Goal: Check status: Check status

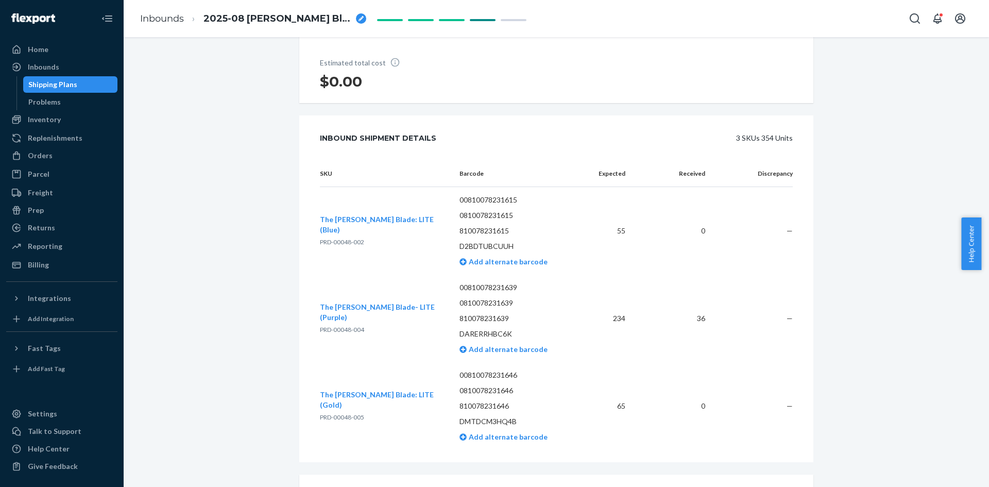
scroll to position [206, 0]
click at [52, 80] on div "Shipping Plans" at bounding box center [52, 84] width 49 height 10
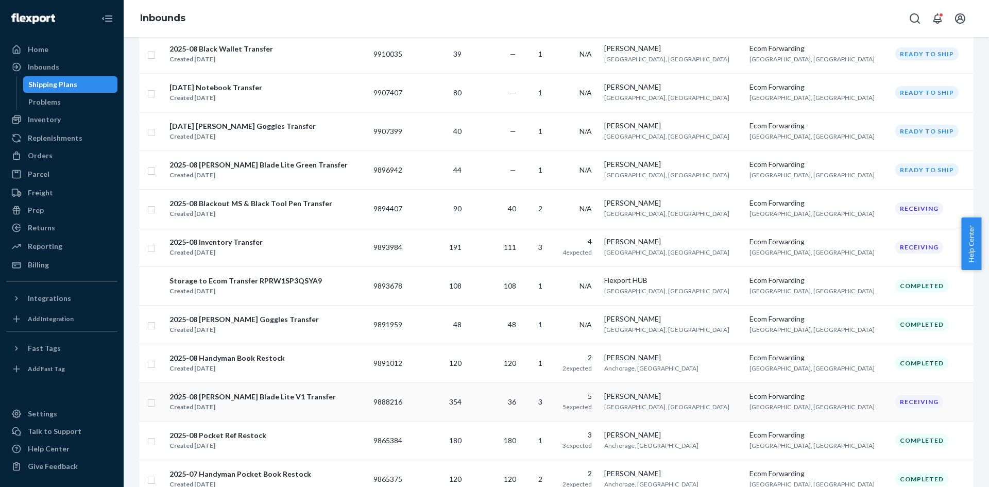
scroll to position [206, 0]
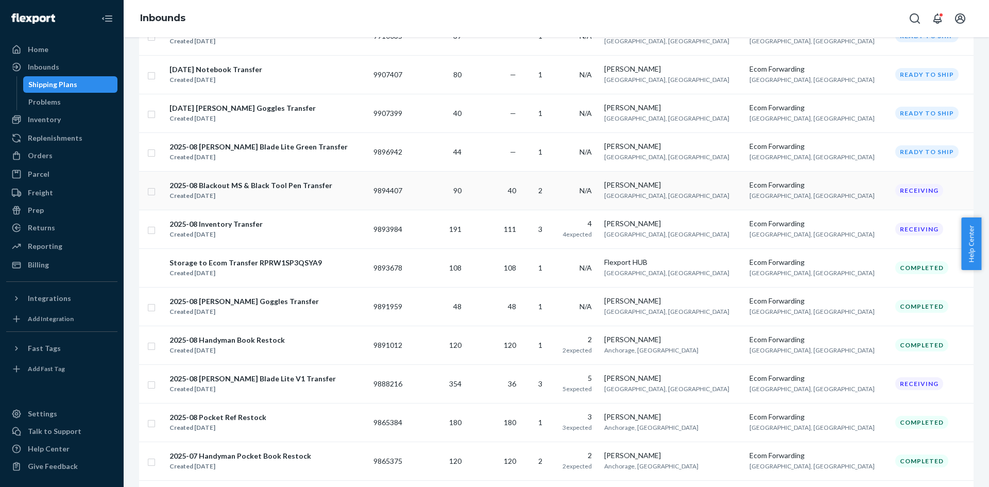
click at [259, 189] on div "2025-08 Blackout MS & Black Tool Pen Transfer" at bounding box center [251, 185] width 163 height 10
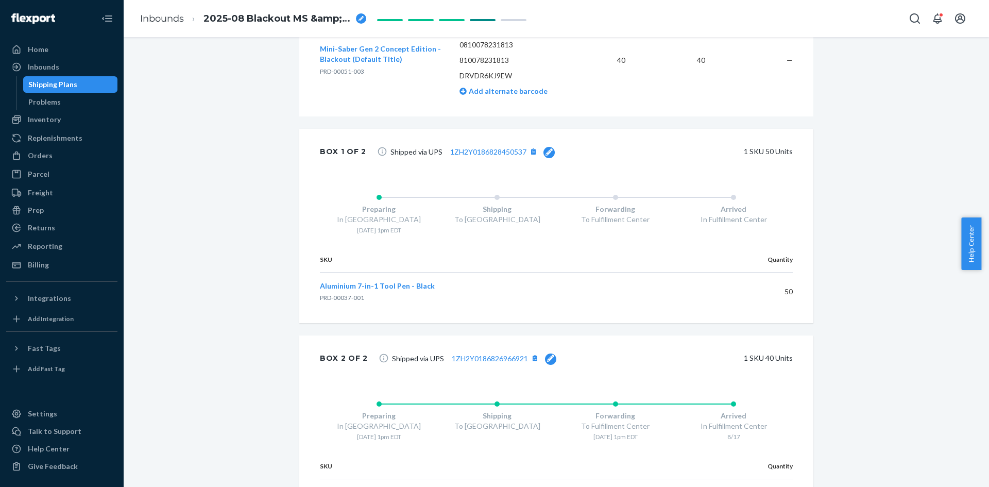
scroll to position [464, 0]
click at [461, 152] on link "1ZH2Y0186828450537" at bounding box center [488, 151] width 76 height 9
click at [471, 153] on link "1ZH2Y0186828450537" at bounding box center [488, 151] width 76 height 9
click at [223, 194] on div "Shipment Receiving Download Shipment ID 1221763 Flexport PO# 9894407 Inbounded …" at bounding box center [556, 75] width 850 height 973
click at [41, 70] on div "Inbounds" at bounding box center [43, 67] width 31 height 10
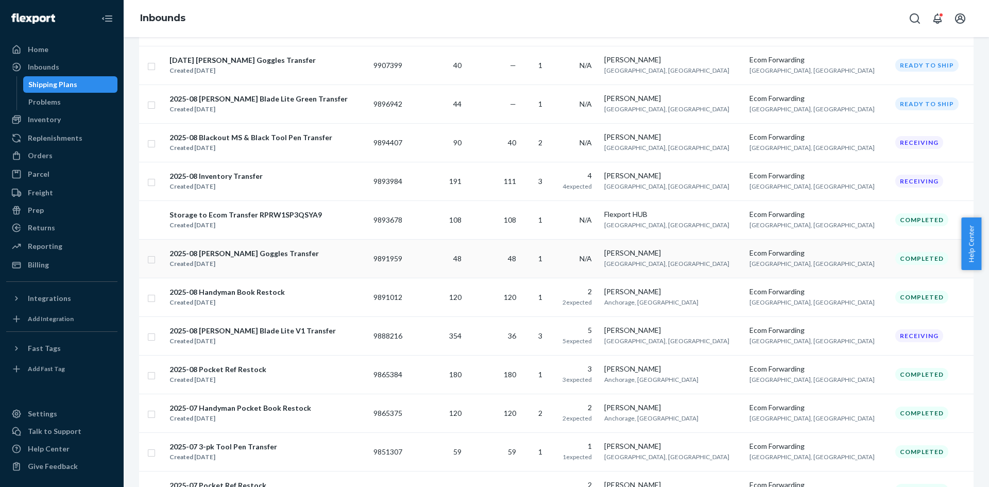
scroll to position [302, 0]
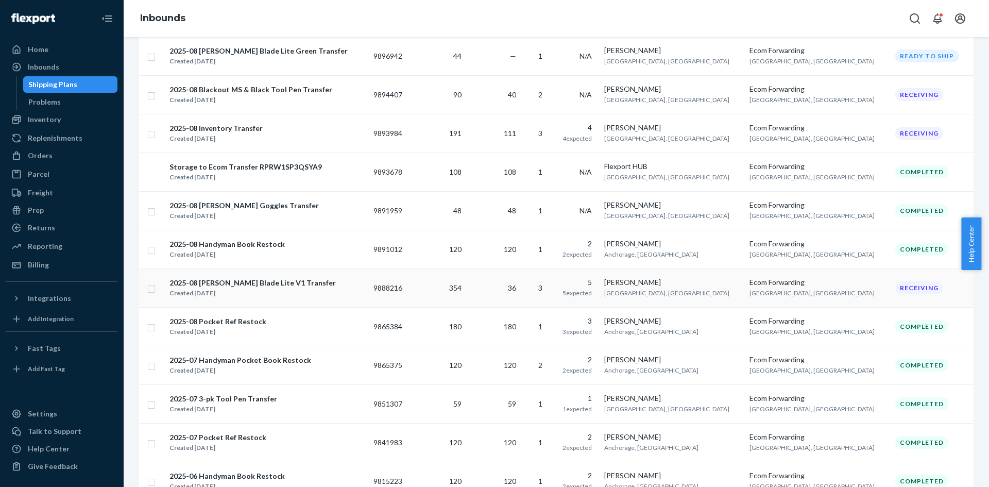
click at [278, 287] on div "2025-08 [PERSON_NAME] Blade Lite V1 Transfer" at bounding box center [253, 283] width 166 height 10
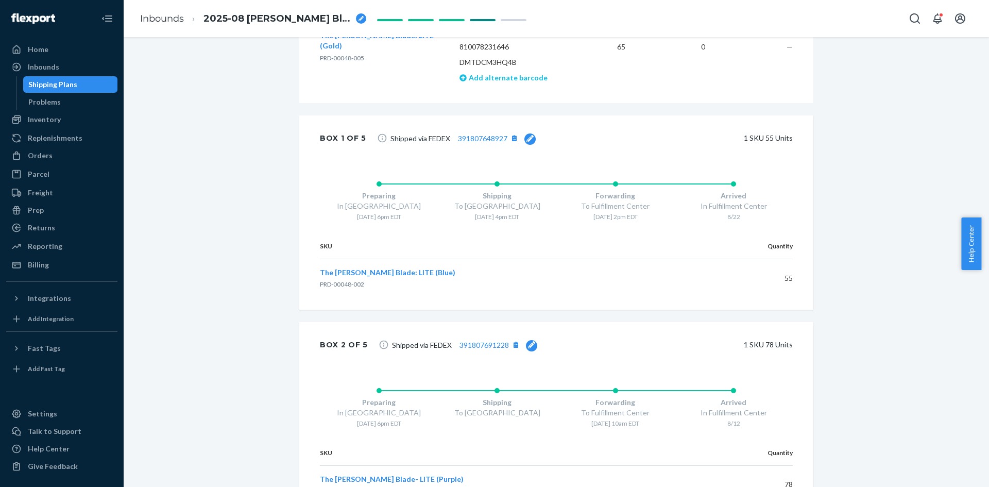
scroll to position [567, 0]
click at [489, 137] on link "391807648927" at bounding box center [482, 135] width 49 height 9
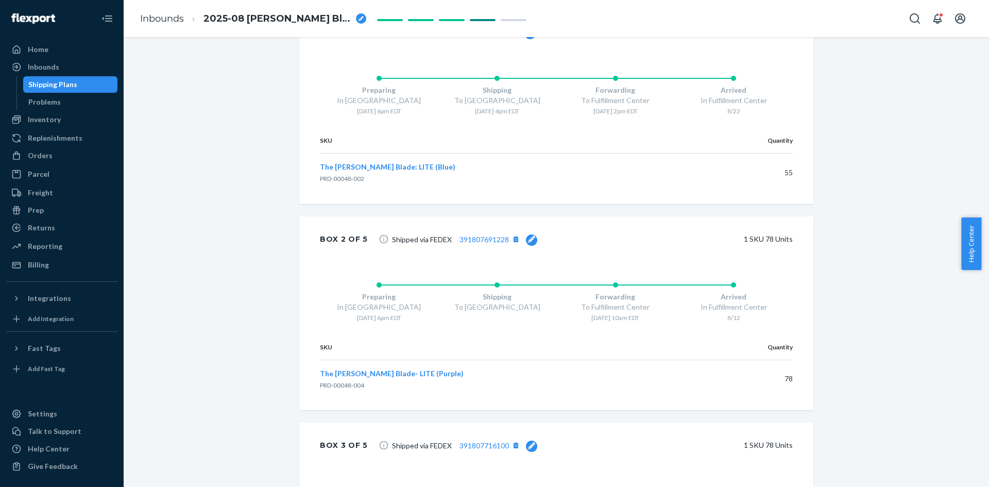
scroll to position [721, 0]
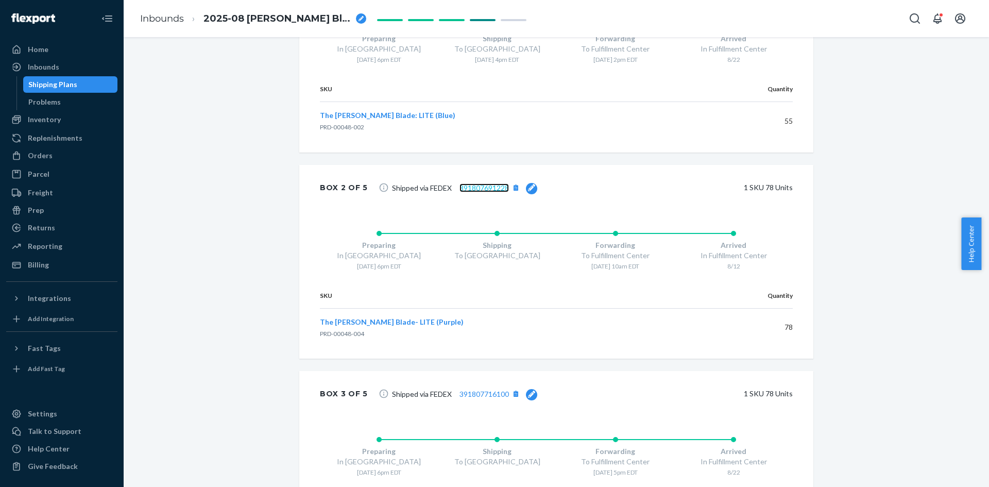
click at [479, 189] on link "391807691228" at bounding box center [484, 187] width 49 height 9
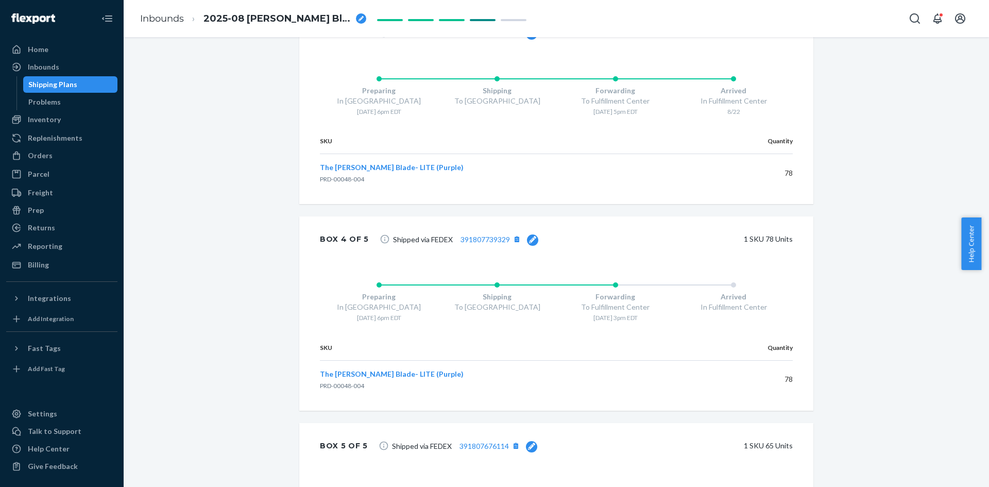
scroll to position [1134, 0]
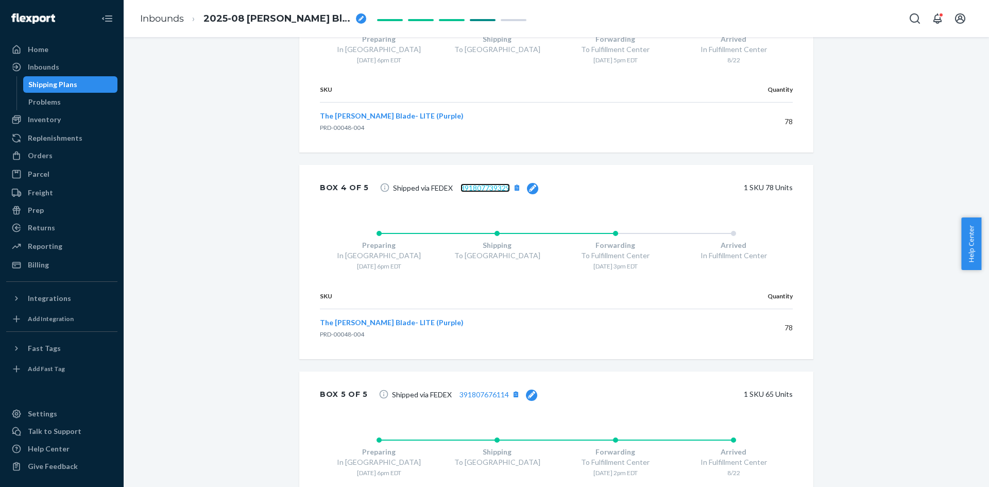
click at [476, 186] on link "391807739329" at bounding box center [485, 187] width 49 height 9
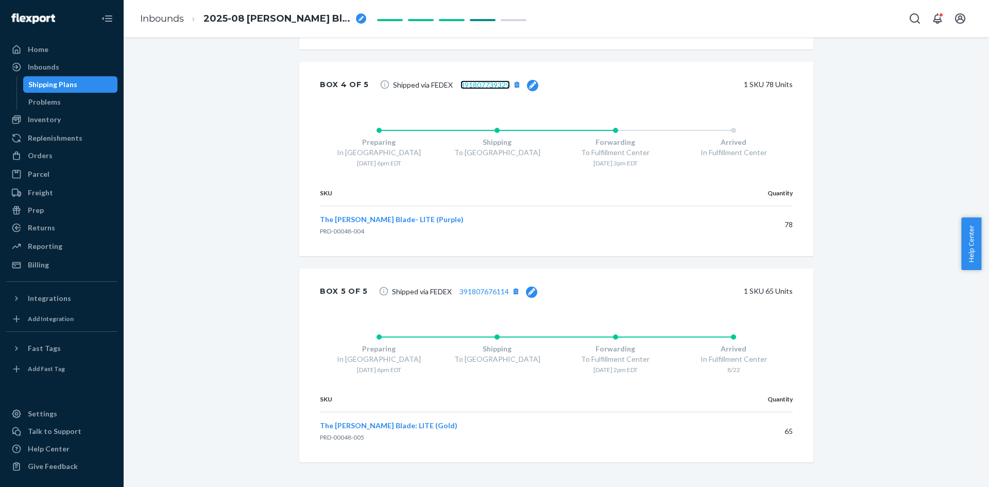
scroll to position [1245, 0]
